Goal: Task Accomplishment & Management: Complete application form

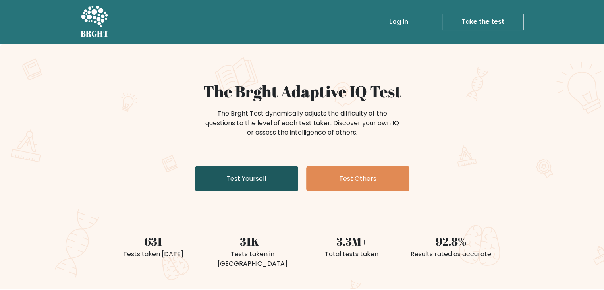
click at [229, 178] on link "Test Yourself" at bounding box center [246, 178] width 103 height 25
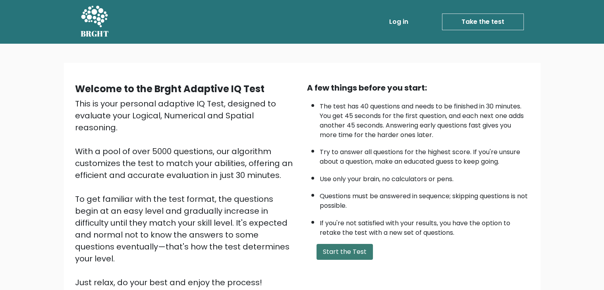
click at [337, 248] on button "Start the Test" at bounding box center [344, 252] width 56 height 16
click at [486, 27] on link "Take the test" at bounding box center [483, 22] width 82 height 17
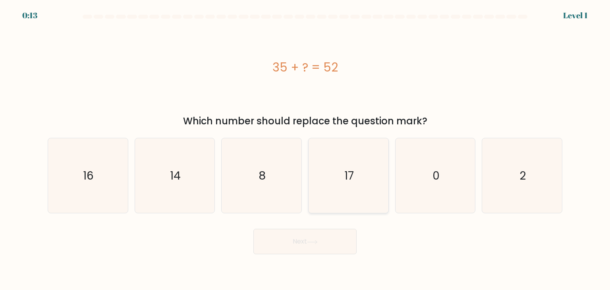
click at [345, 191] on icon "17" at bounding box center [348, 175] width 75 height 75
click at [305, 149] on input "d. 17" at bounding box center [305, 147] width 0 height 4
radio input "true"
click at [319, 245] on button "Next" at bounding box center [304, 241] width 103 height 25
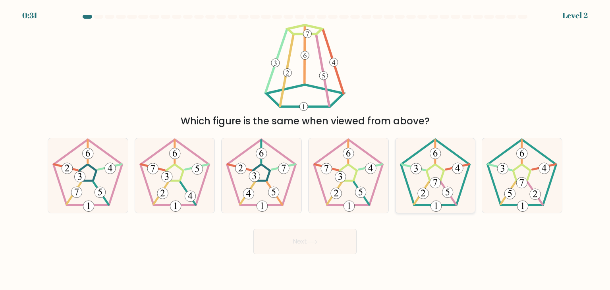
click at [452, 204] on 170 at bounding box center [435, 172] width 69 height 66
click at [305, 149] on input "e." at bounding box center [305, 147] width 0 height 4
radio input "true"
click at [302, 249] on button "Next" at bounding box center [304, 241] width 103 height 25
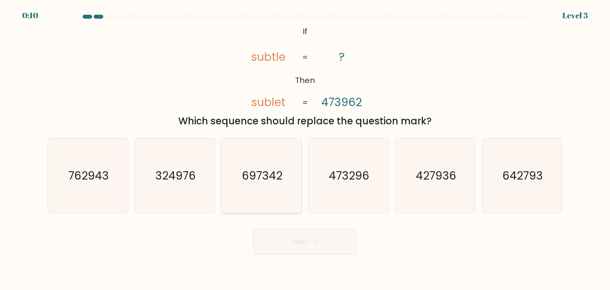
click at [265, 191] on icon "697342" at bounding box center [261, 175] width 75 height 75
click at [305, 149] on input "c. 697342" at bounding box center [305, 147] width 0 height 4
radio input "true"
click at [302, 245] on button "Next" at bounding box center [304, 241] width 103 height 25
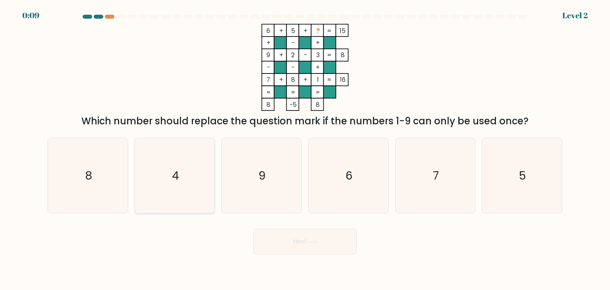
click at [185, 171] on icon "4" at bounding box center [174, 175] width 75 height 75
click at [305, 149] on input "b. 4" at bounding box center [305, 147] width 0 height 4
radio input "true"
click at [296, 239] on button "Next" at bounding box center [304, 241] width 103 height 25
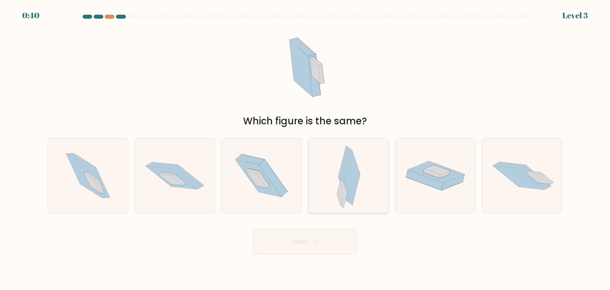
click at [366, 204] on div at bounding box center [348, 175] width 81 height 75
click at [305, 149] on input "d." at bounding box center [305, 147] width 0 height 4
radio input "true"
click at [316, 249] on button "Next" at bounding box center [304, 241] width 103 height 25
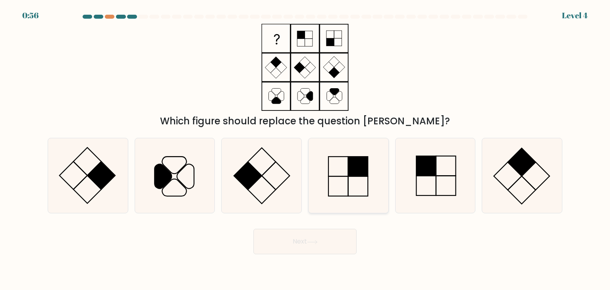
click at [369, 181] on icon at bounding box center [348, 175] width 75 height 75
click at [305, 149] on input "d." at bounding box center [305, 147] width 0 height 4
radio input "true"
click at [335, 240] on button "Next" at bounding box center [304, 241] width 103 height 25
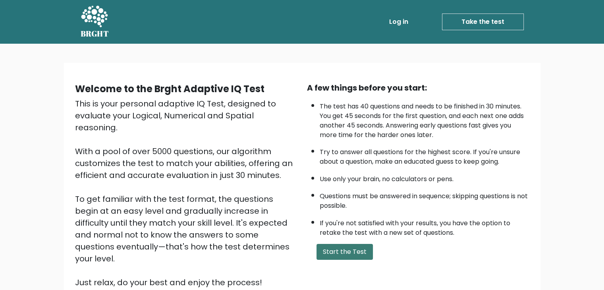
click at [348, 255] on button "Start the Test" at bounding box center [344, 252] width 56 height 16
click at [338, 244] on button "Start the Test" at bounding box center [344, 252] width 56 height 16
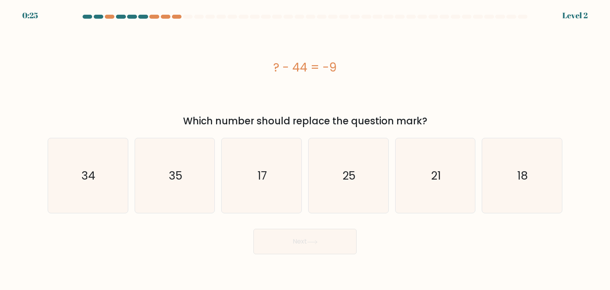
click at [324, 53] on div "? - 44 = -9" at bounding box center [305, 67] width 515 height 87
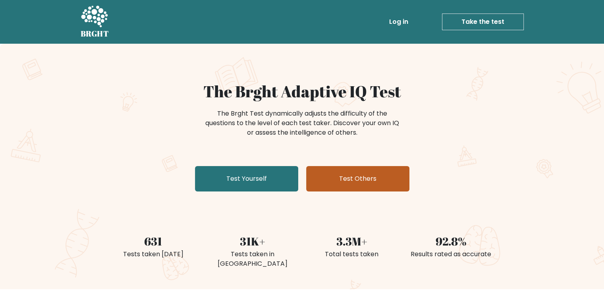
click at [330, 177] on link "Test Others" at bounding box center [357, 178] width 103 height 25
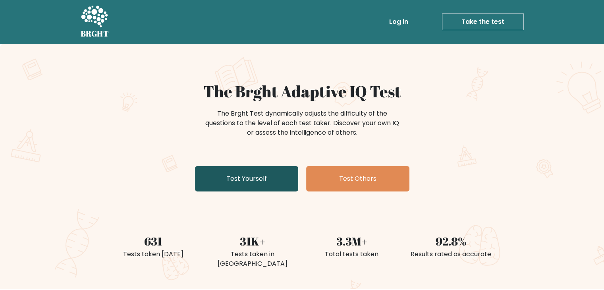
click at [215, 184] on link "Test Yourself" at bounding box center [246, 178] width 103 height 25
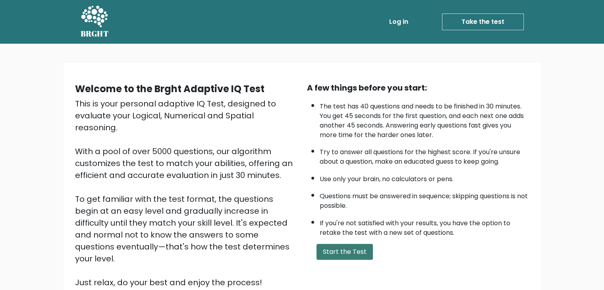
click at [351, 253] on button "Start the Test" at bounding box center [344, 252] width 56 height 16
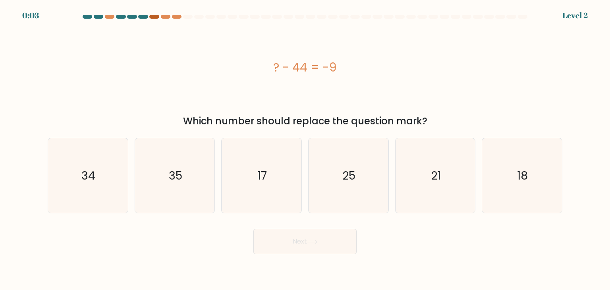
click at [158, 16] on div at bounding box center [154, 17] width 10 height 4
